Goal: Transaction & Acquisition: Purchase product/service

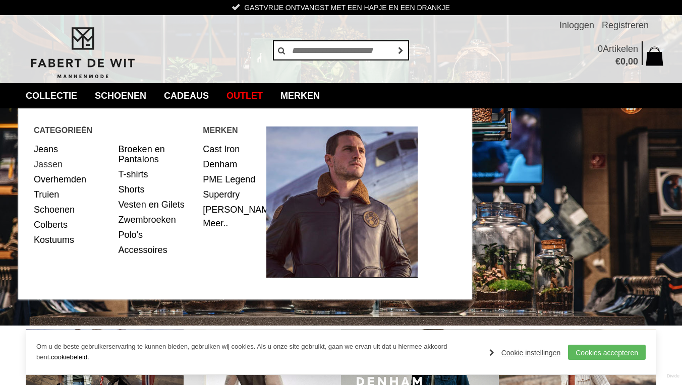
click at [55, 165] on link "Jassen" at bounding box center [72, 164] width 77 height 15
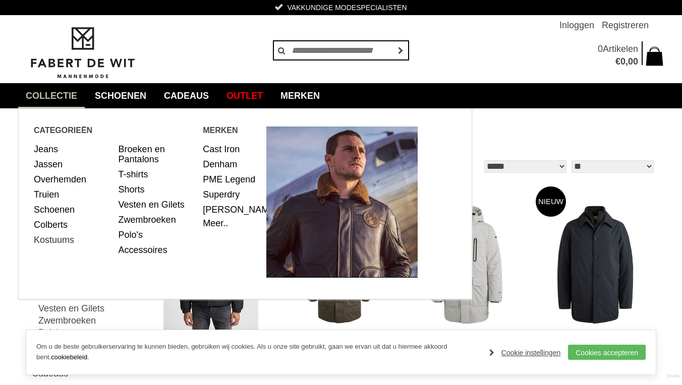
click at [63, 241] on link "Kostuums" at bounding box center [72, 240] width 77 height 15
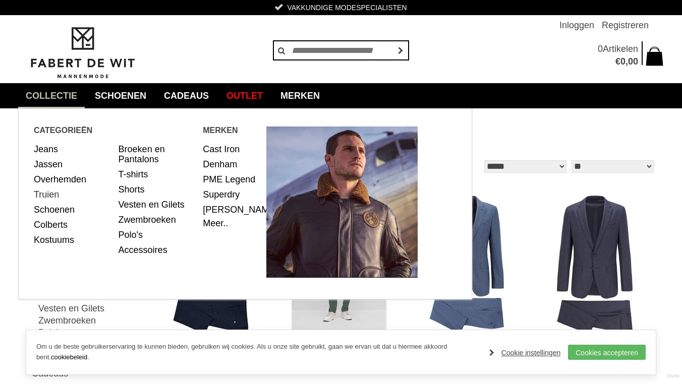
click at [51, 194] on link "Truien" at bounding box center [72, 194] width 77 height 15
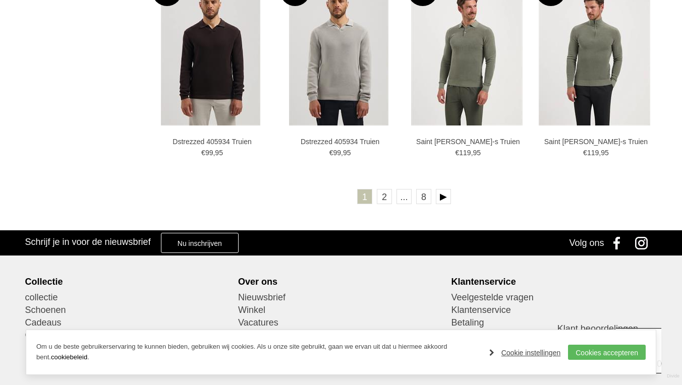
scroll to position [1821, 0]
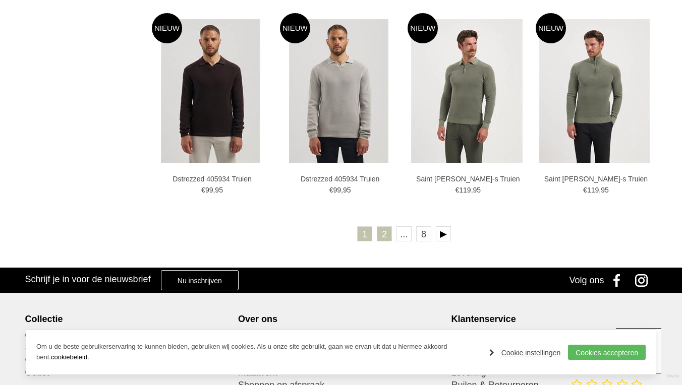
click at [385, 234] on link "2" at bounding box center [384, 233] width 15 height 15
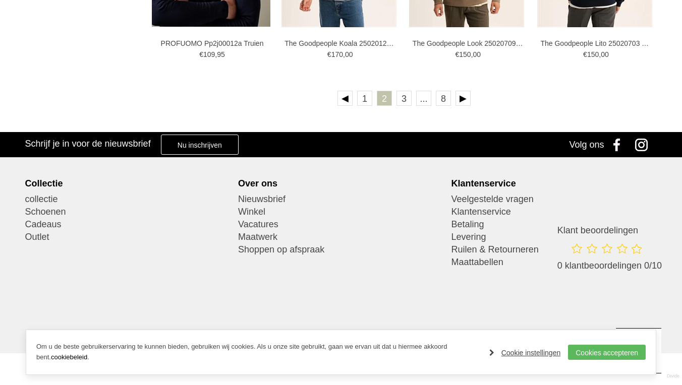
scroll to position [1944, 0]
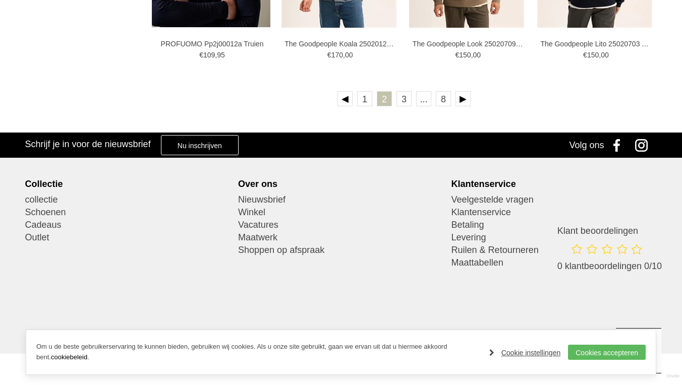
click at [404, 107] on ul "1 2 3 ... 8" at bounding box center [404, 100] width 504 height 19
click at [404, 98] on link "3" at bounding box center [403, 98] width 15 height 15
